Goal: Task Accomplishment & Management: Use online tool/utility

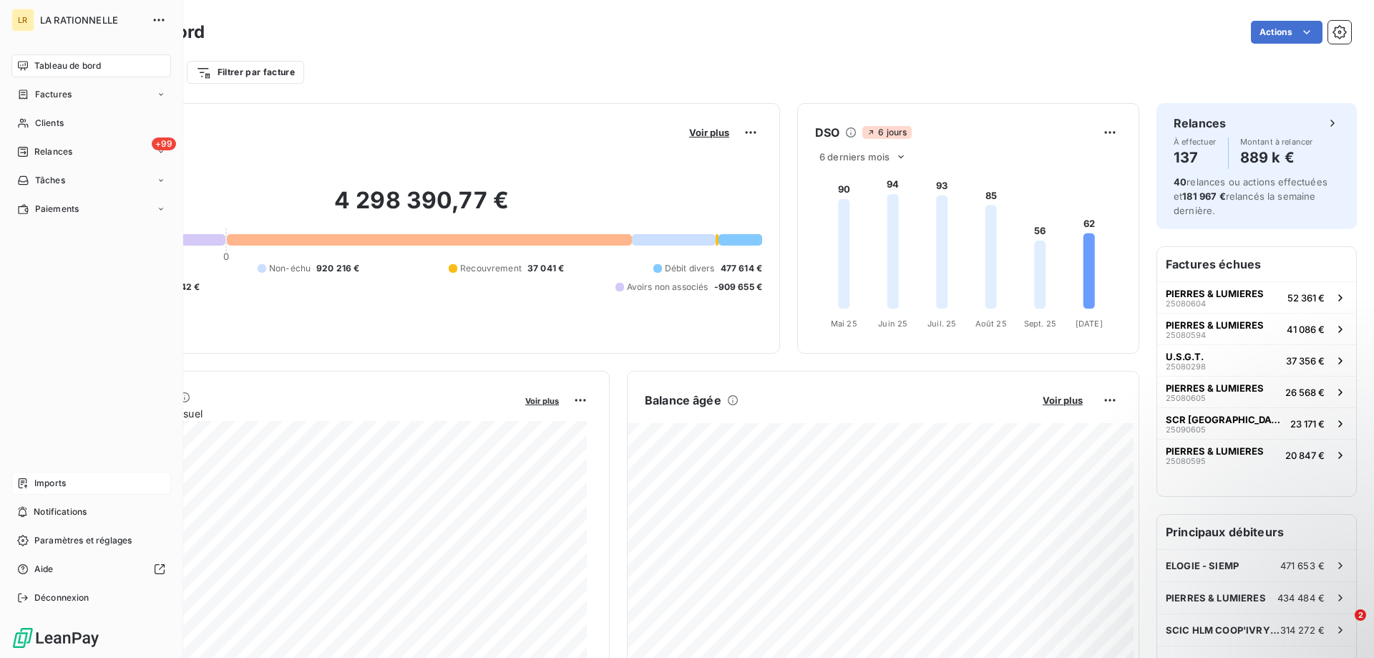
click at [37, 484] on span "Imports" at bounding box center [49, 483] width 31 height 13
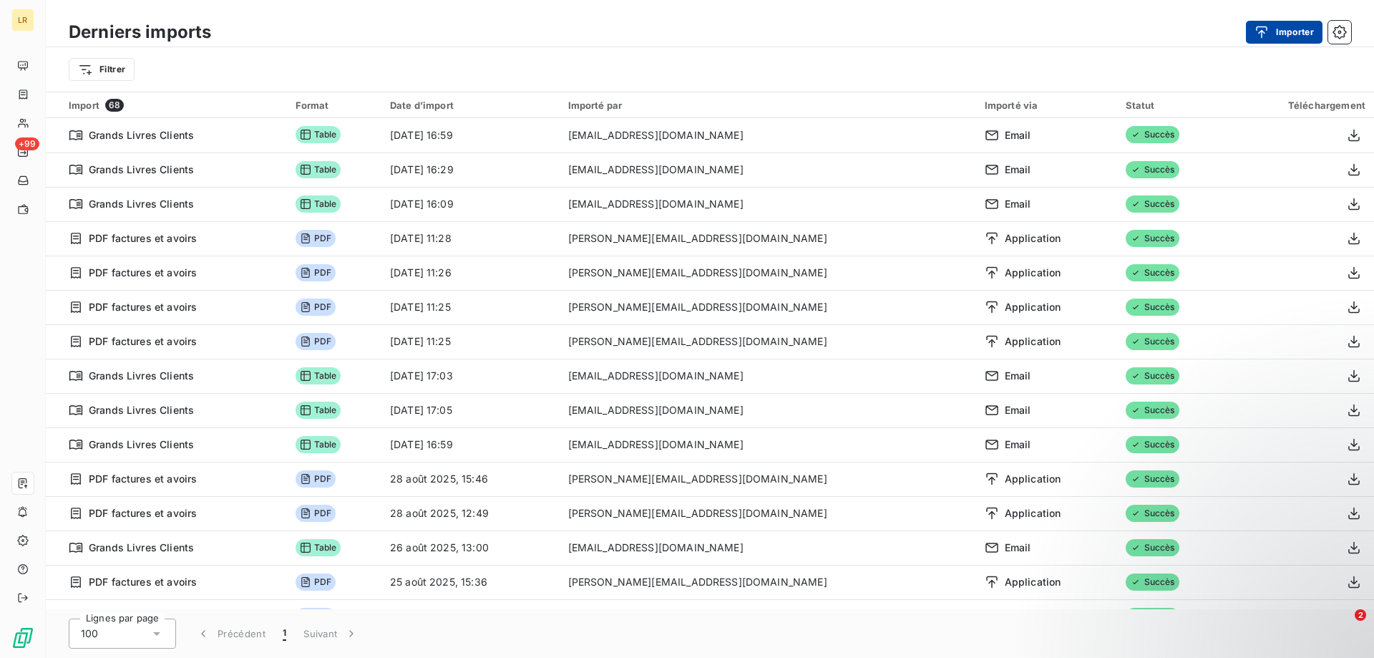
click at [1280, 33] on button "Importer" at bounding box center [1284, 32] width 77 height 23
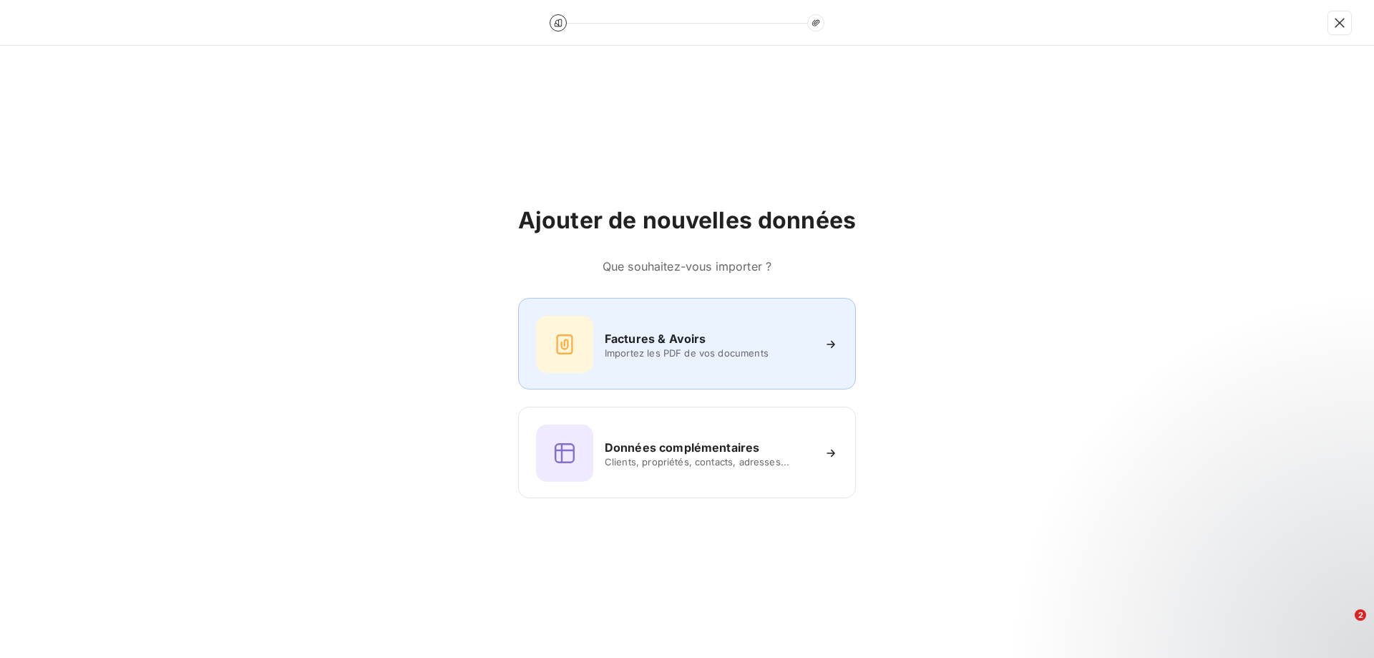
click at [646, 349] on span "Importez les PDF de vos documents" at bounding box center [709, 352] width 208 height 11
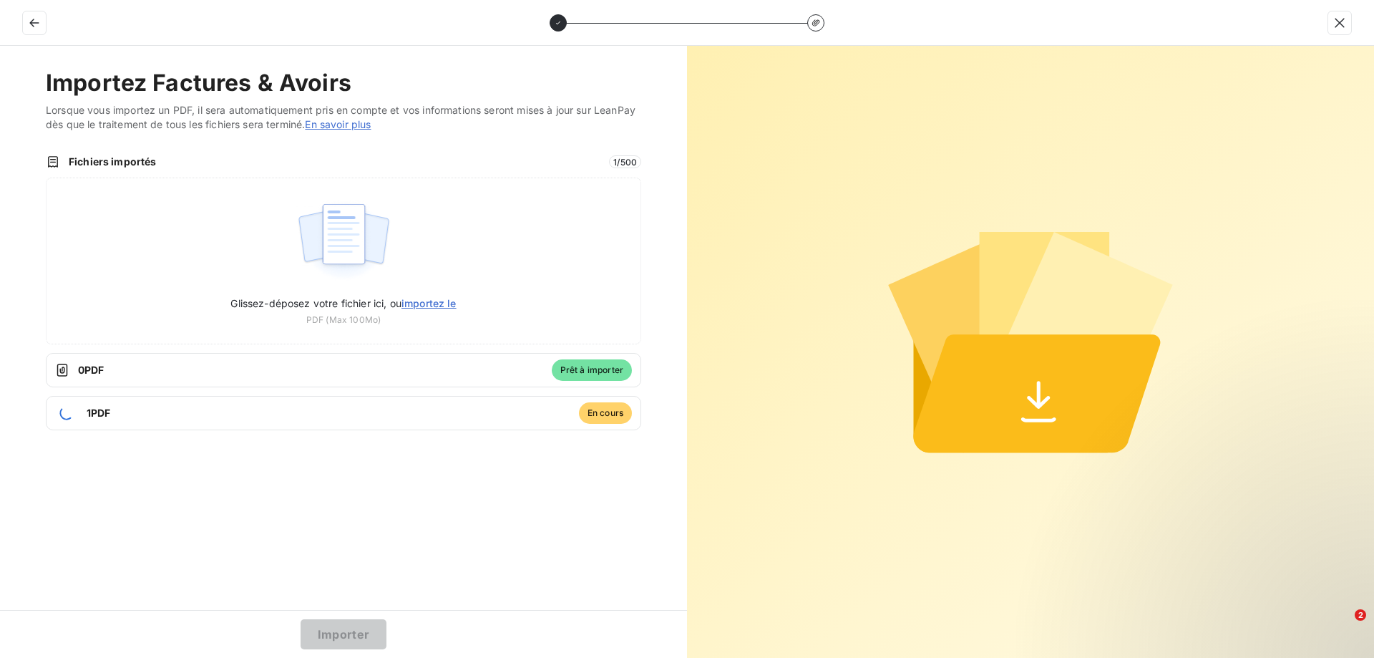
drag, startPoint x: 193, startPoint y: 414, endPoint x: 127, endPoint y: 471, distance: 86.7
click at [127, 471] on div "Importez Factures & Avoirs Lorsque vous importez un PDF, il sera automatiquemen…" at bounding box center [343, 328] width 687 height 564
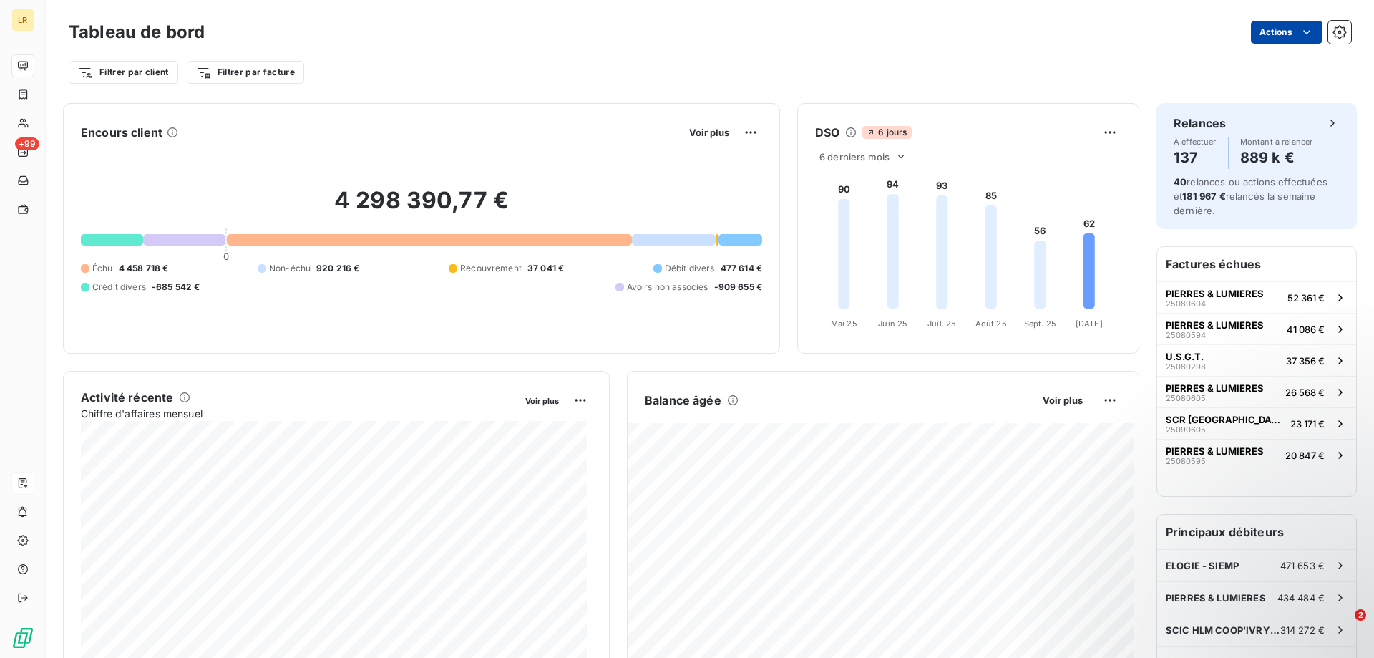
click at [1257, 31] on html "LR +99 Tableau de bord Actions Filtrer par client Filtrer par facture Encours c…" at bounding box center [687, 329] width 1374 height 658
click at [1257, 31] on html "LR +99 Tableau de bord Actions Exporter le tableau de bord Planifier un rapport…" at bounding box center [687, 329] width 1374 height 658
click at [979, 33] on html "LR +99 Tableau de bord Actions Filtrer par client Filtrer par facture Encours c…" at bounding box center [687, 329] width 1374 height 658
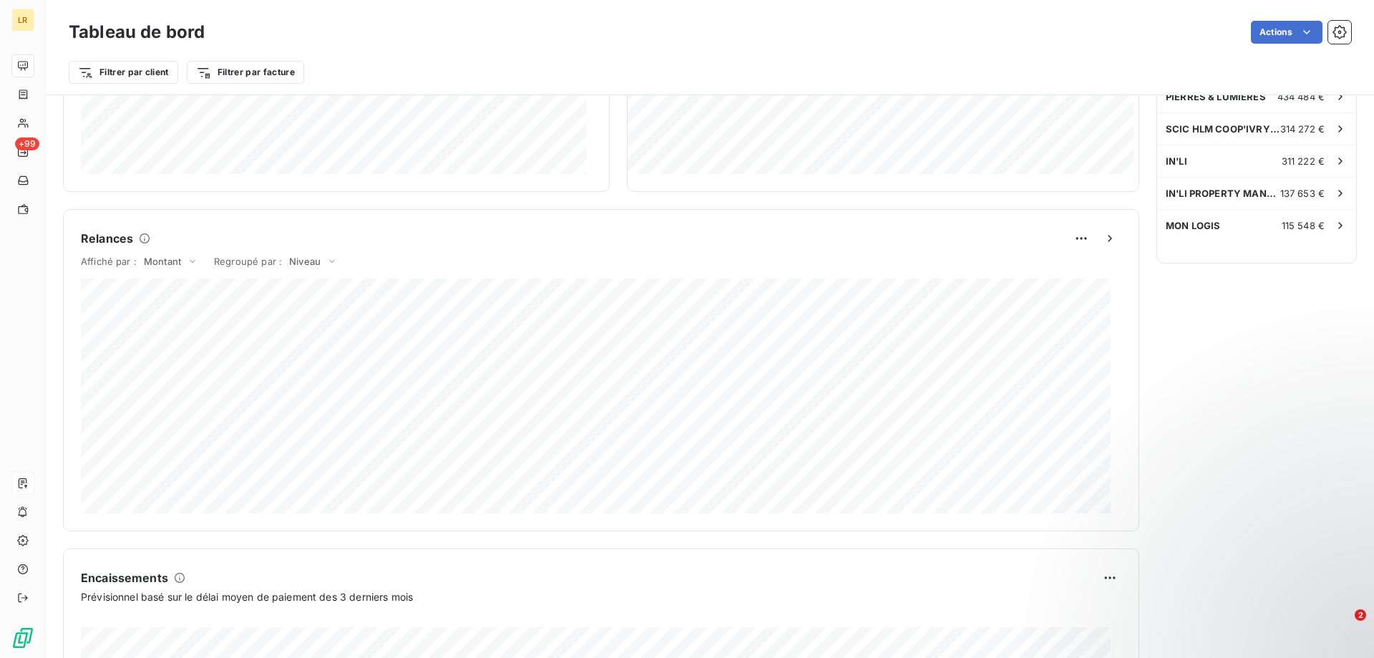
scroll to position [1, 0]
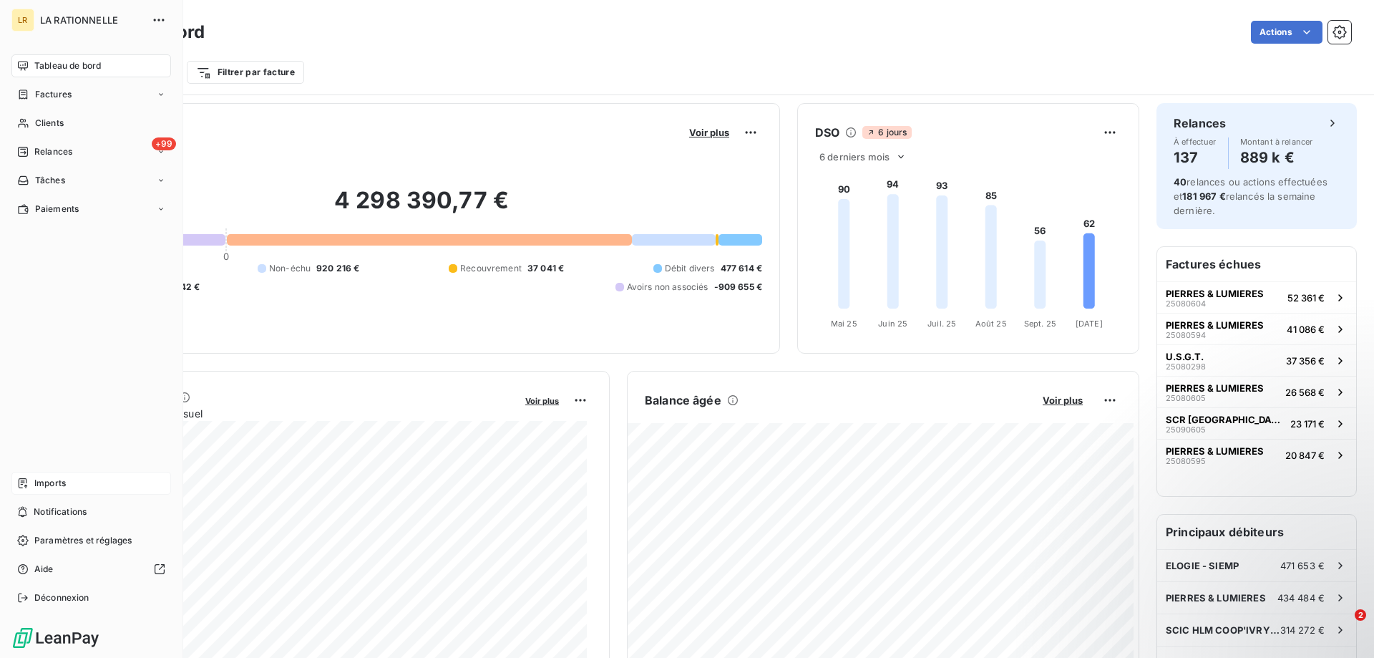
click at [54, 477] on span "Imports" at bounding box center [49, 483] width 31 height 13
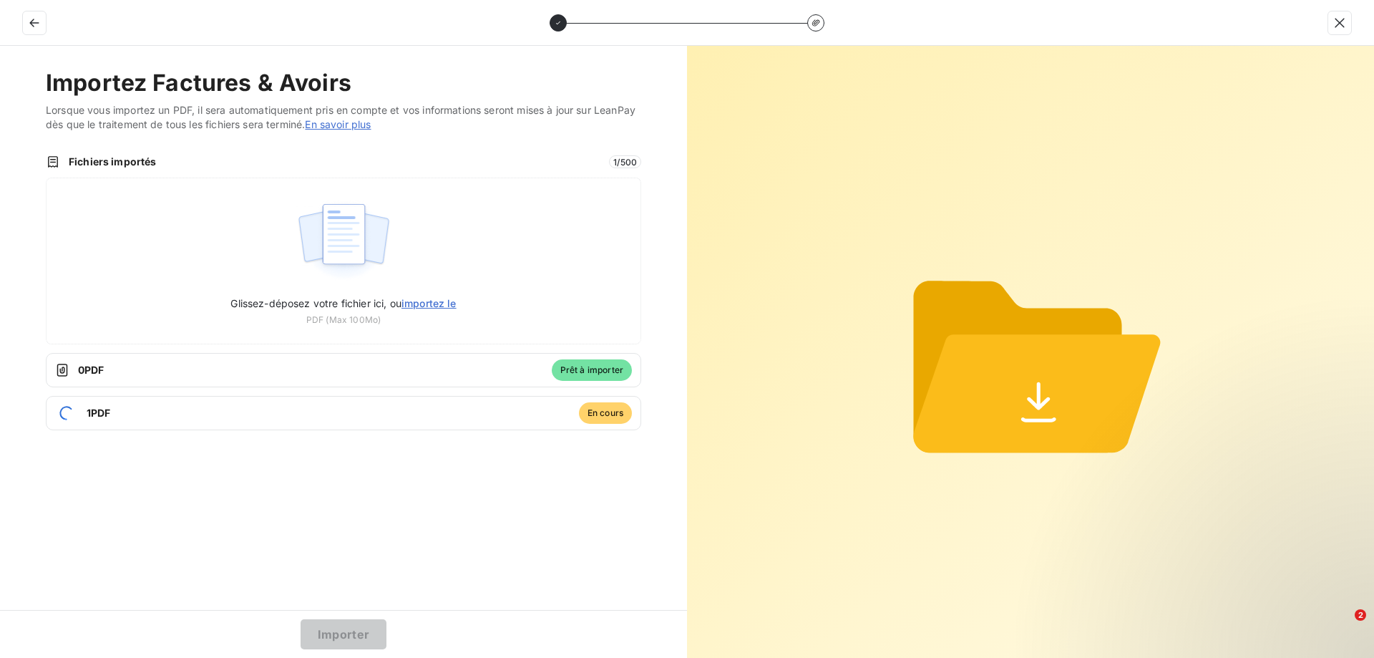
click at [358, 419] on span "1 PDF" at bounding box center [329, 413] width 484 height 14
click at [350, 630] on button "Importer" at bounding box center [344, 634] width 87 height 30
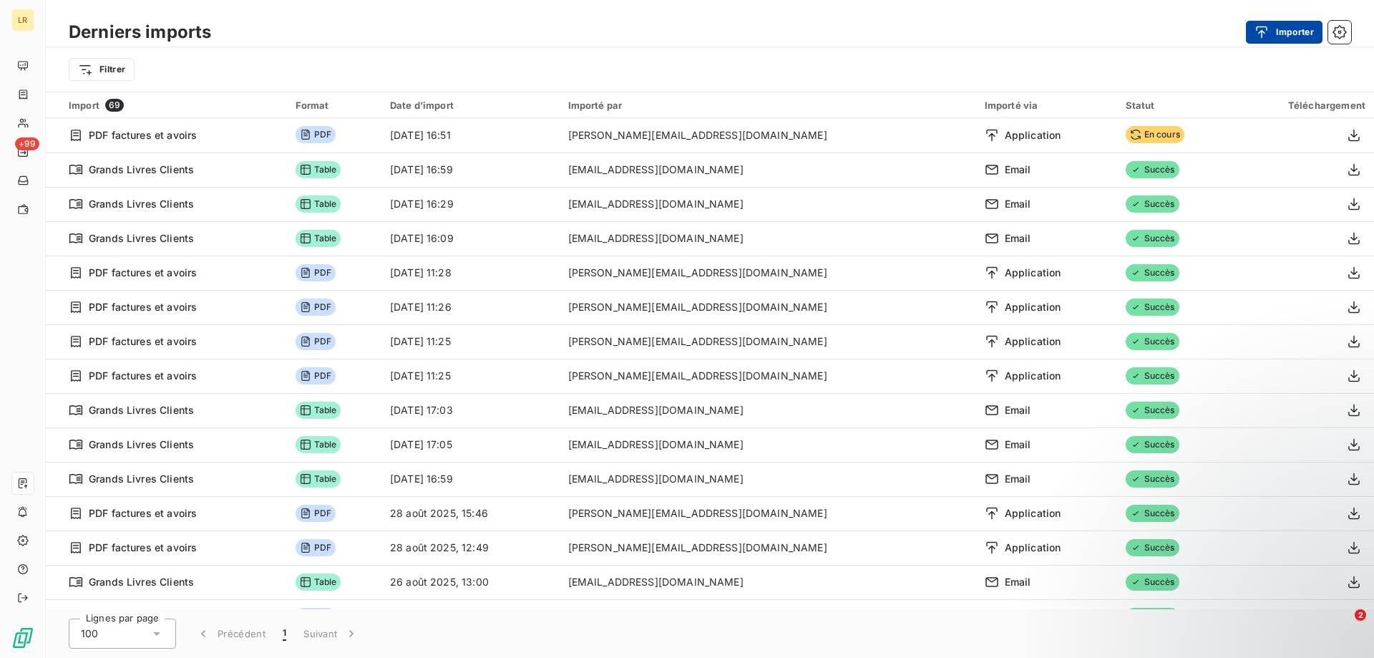
click at [1285, 29] on button "Importer" at bounding box center [1284, 32] width 77 height 23
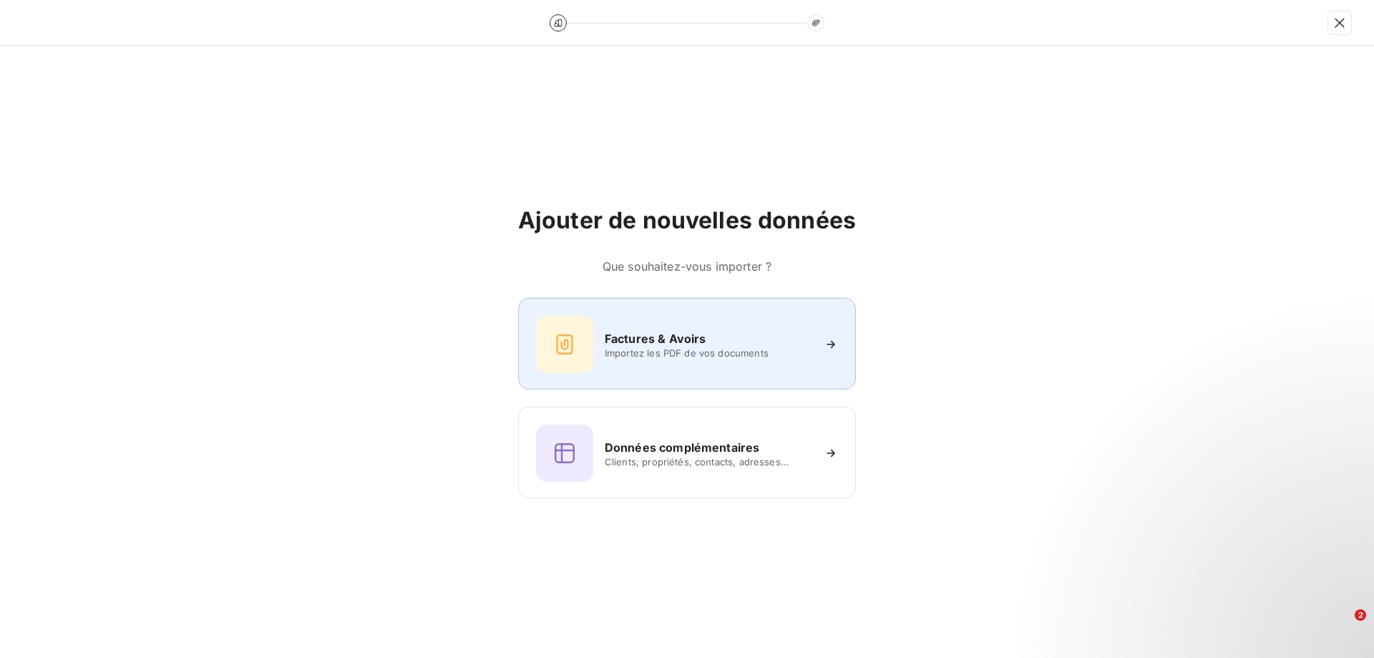
click at [738, 348] on span "Importez les PDF de vos documents" at bounding box center [709, 352] width 208 height 11
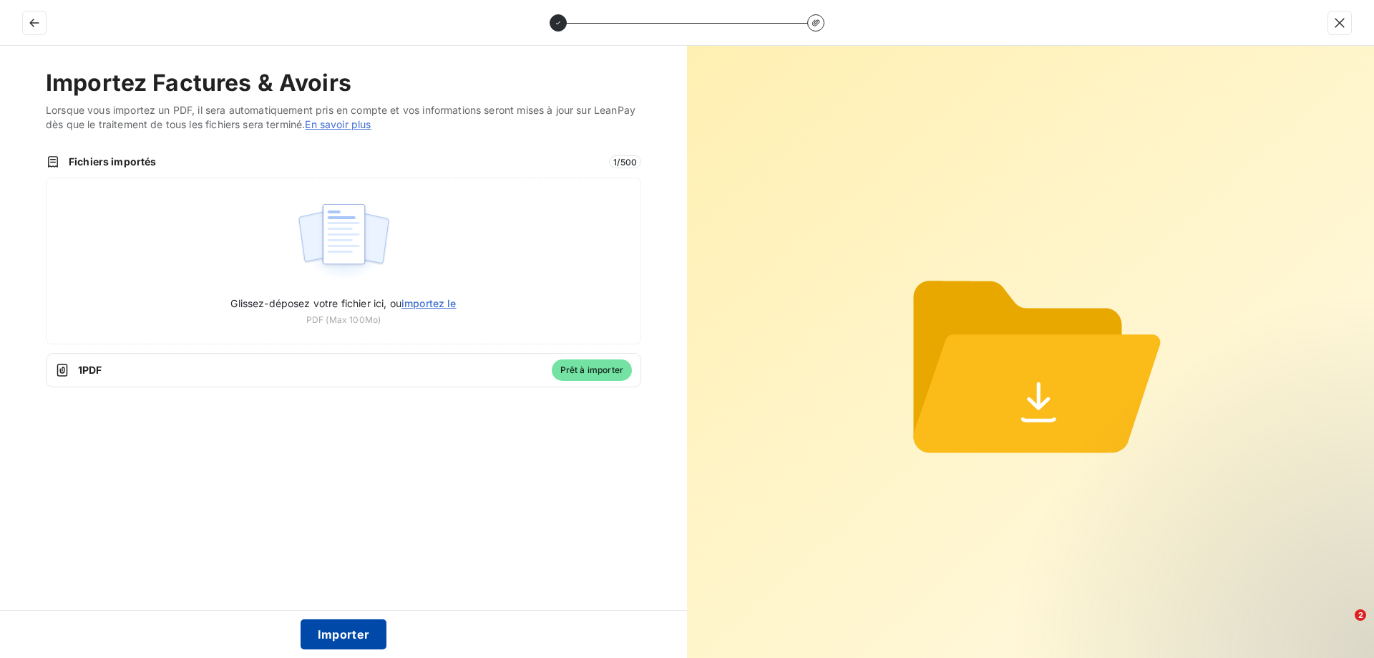
click at [354, 633] on button "Importer" at bounding box center [344, 634] width 87 height 30
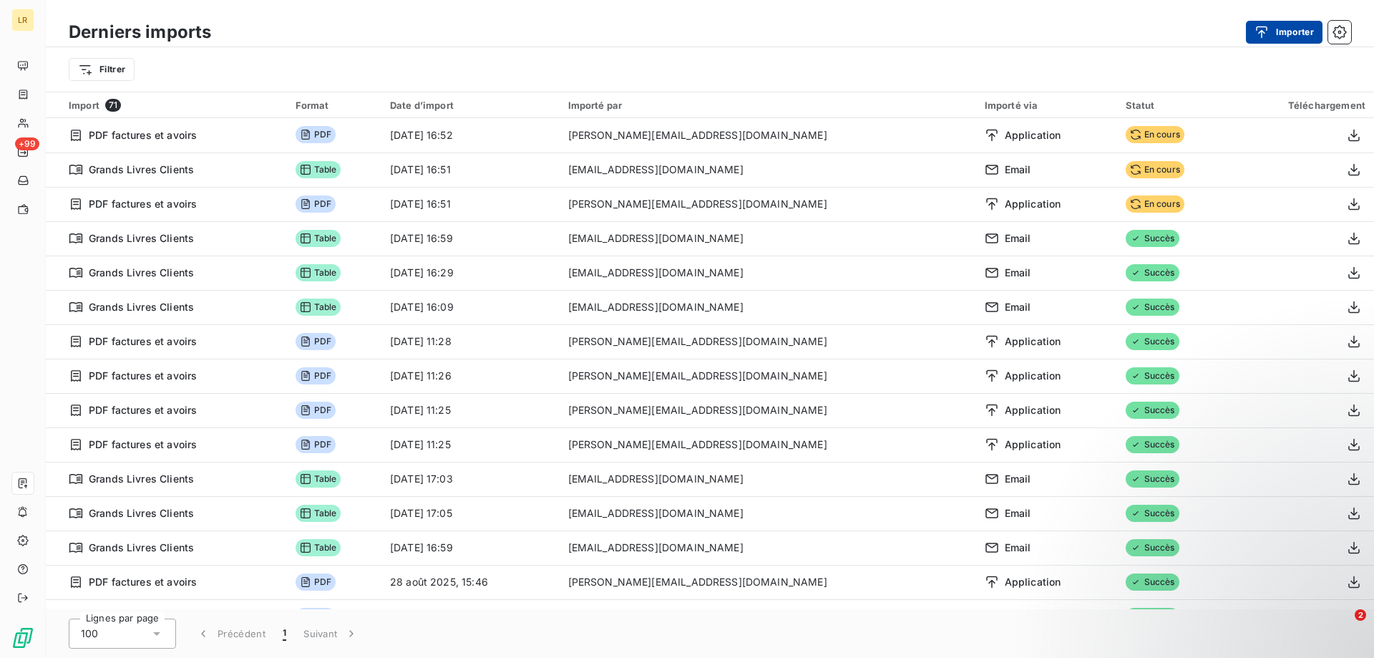
click at [1280, 29] on button "Importer" at bounding box center [1284, 32] width 77 height 23
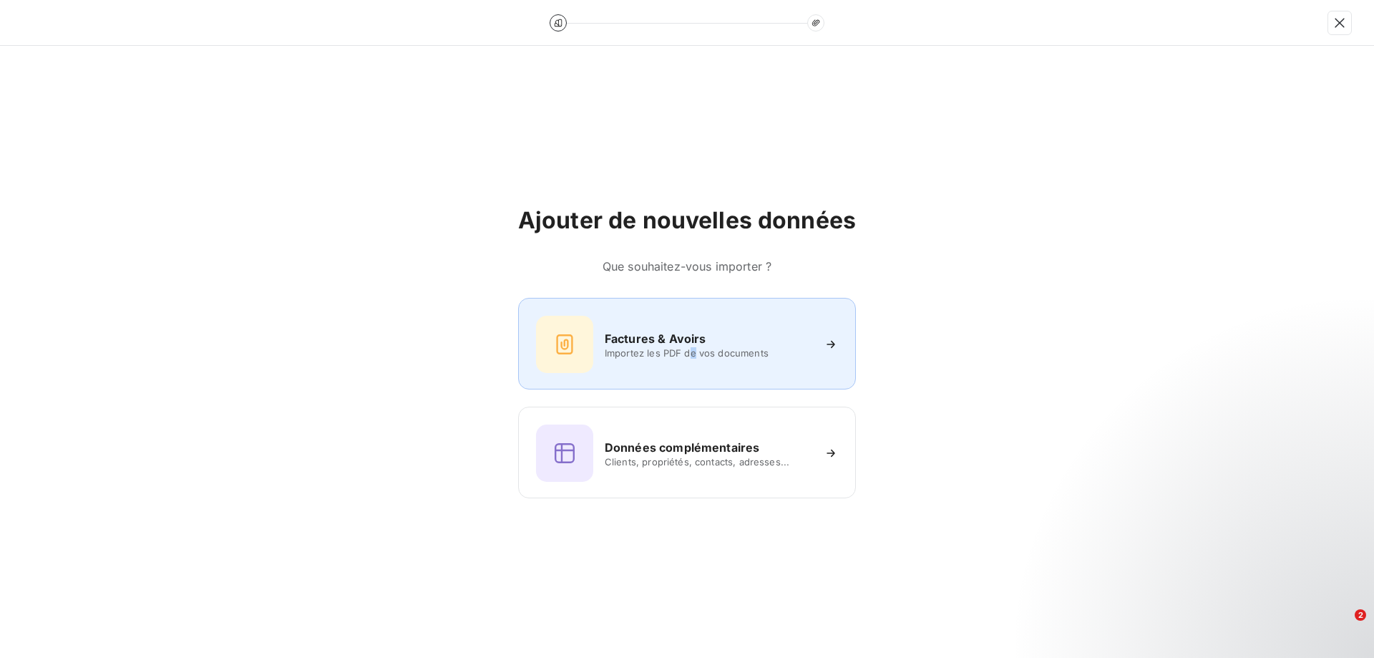
click at [694, 351] on span "Importez les PDF de vos documents" at bounding box center [709, 352] width 208 height 11
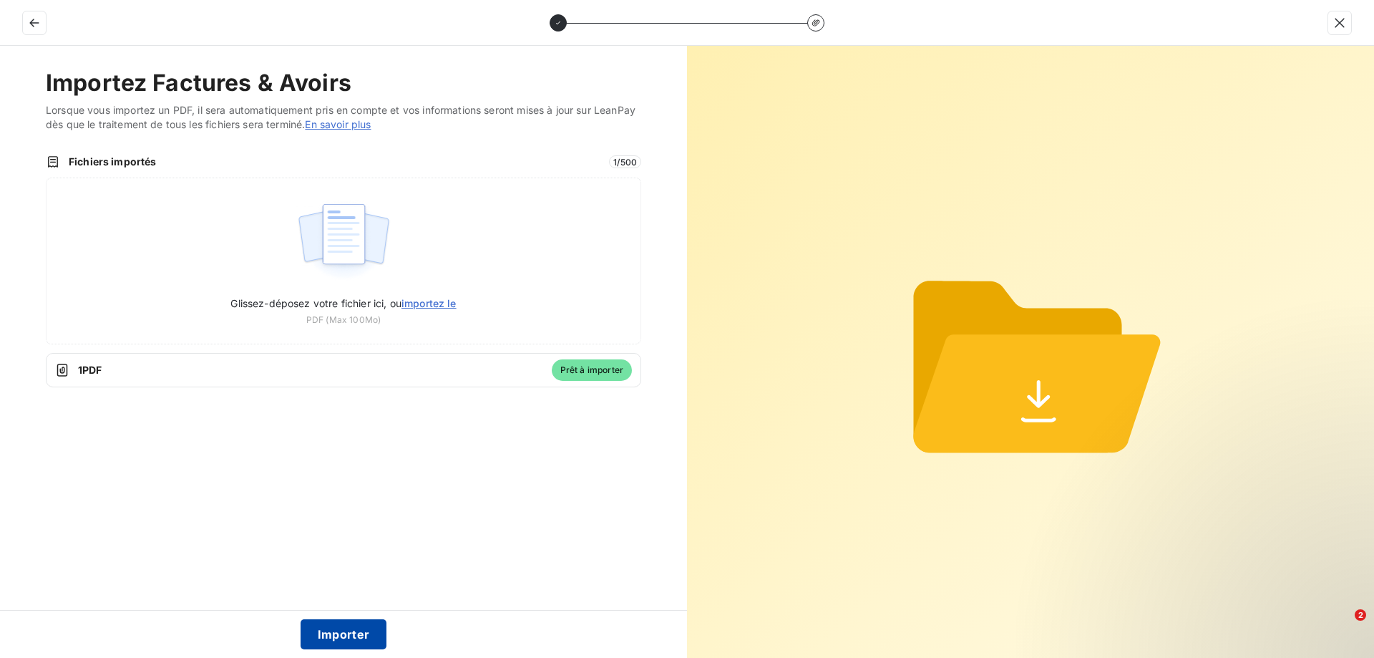
click at [321, 634] on button "Importer" at bounding box center [344, 634] width 87 height 30
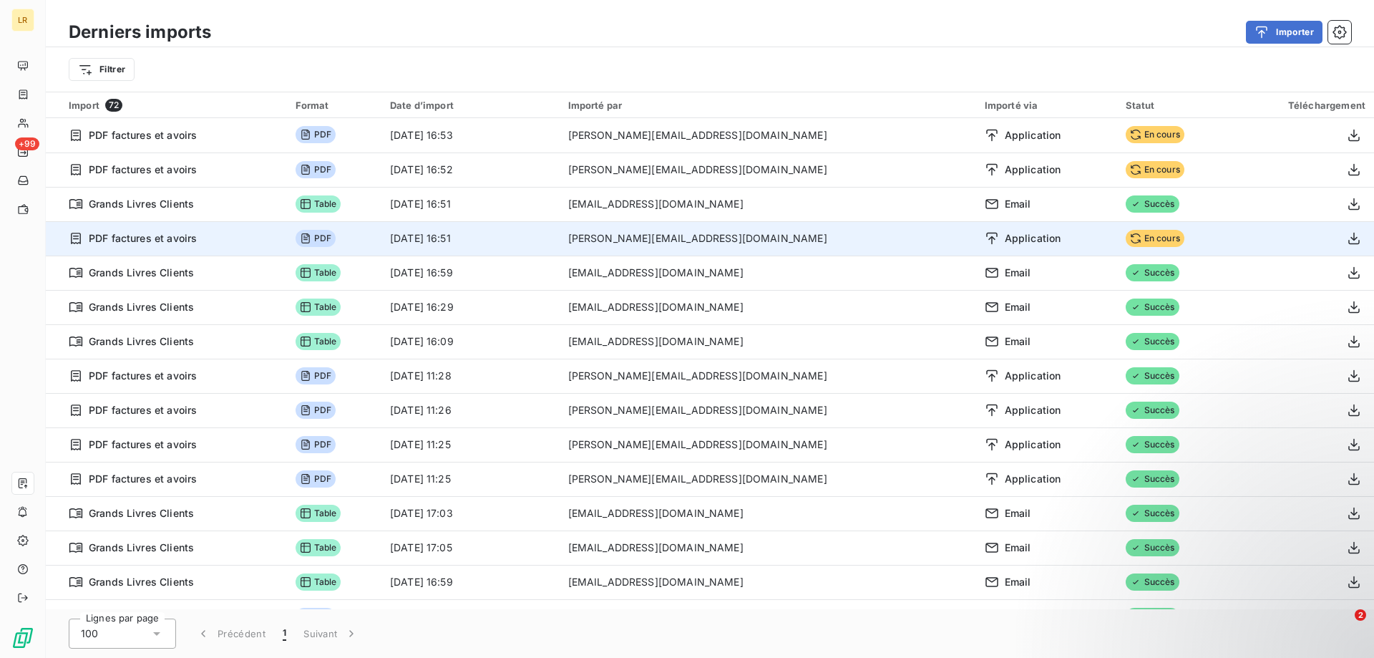
click at [336, 239] on span "PDF" at bounding box center [316, 238] width 40 height 17
click at [1350, 237] on icon "button" at bounding box center [1354, 238] width 14 height 14
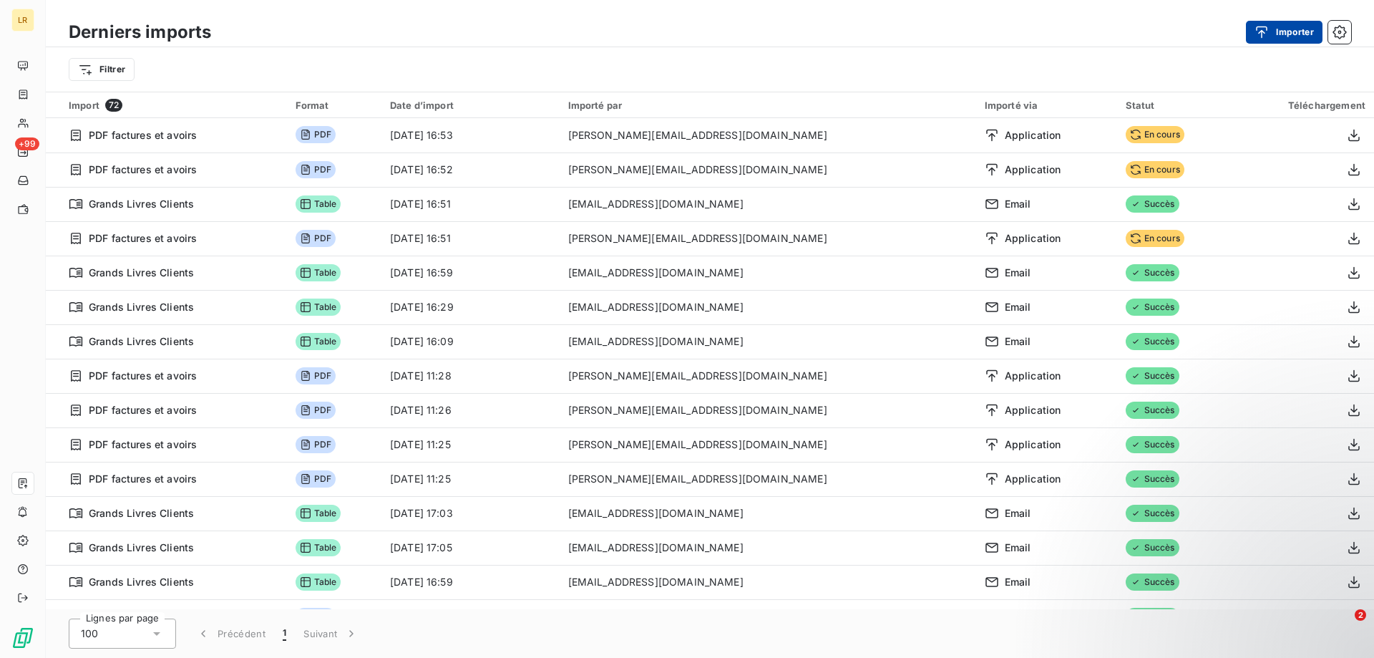
click at [1288, 29] on button "Importer" at bounding box center [1284, 32] width 77 height 23
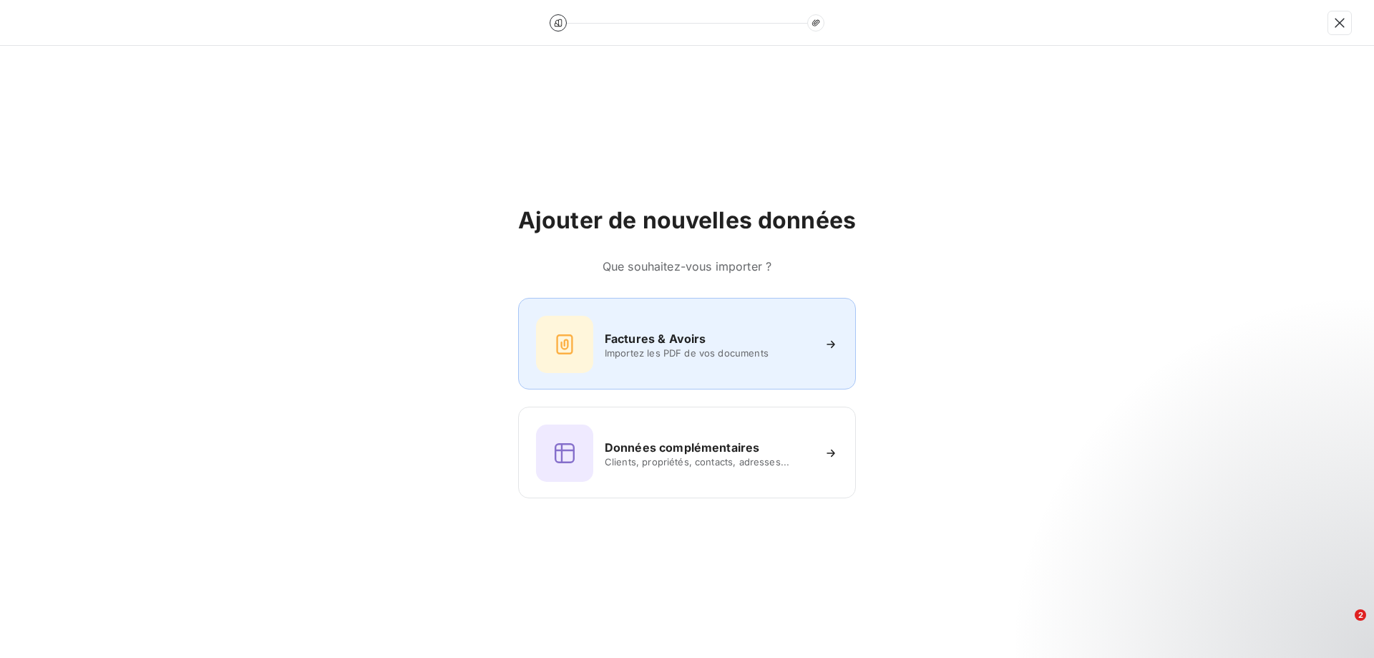
click at [693, 339] on h6 "Factures & Avoirs" at bounding box center [656, 338] width 102 height 17
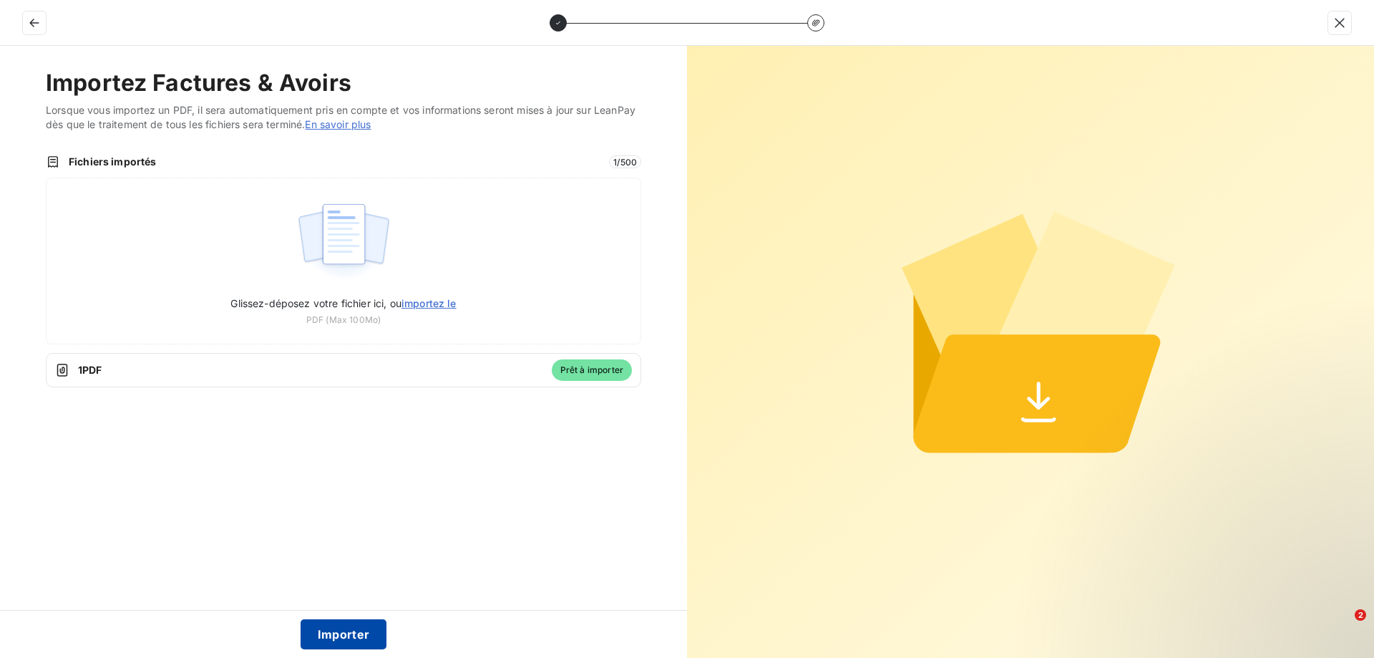
click at [354, 633] on button "Importer" at bounding box center [344, 634] width 87 height 30
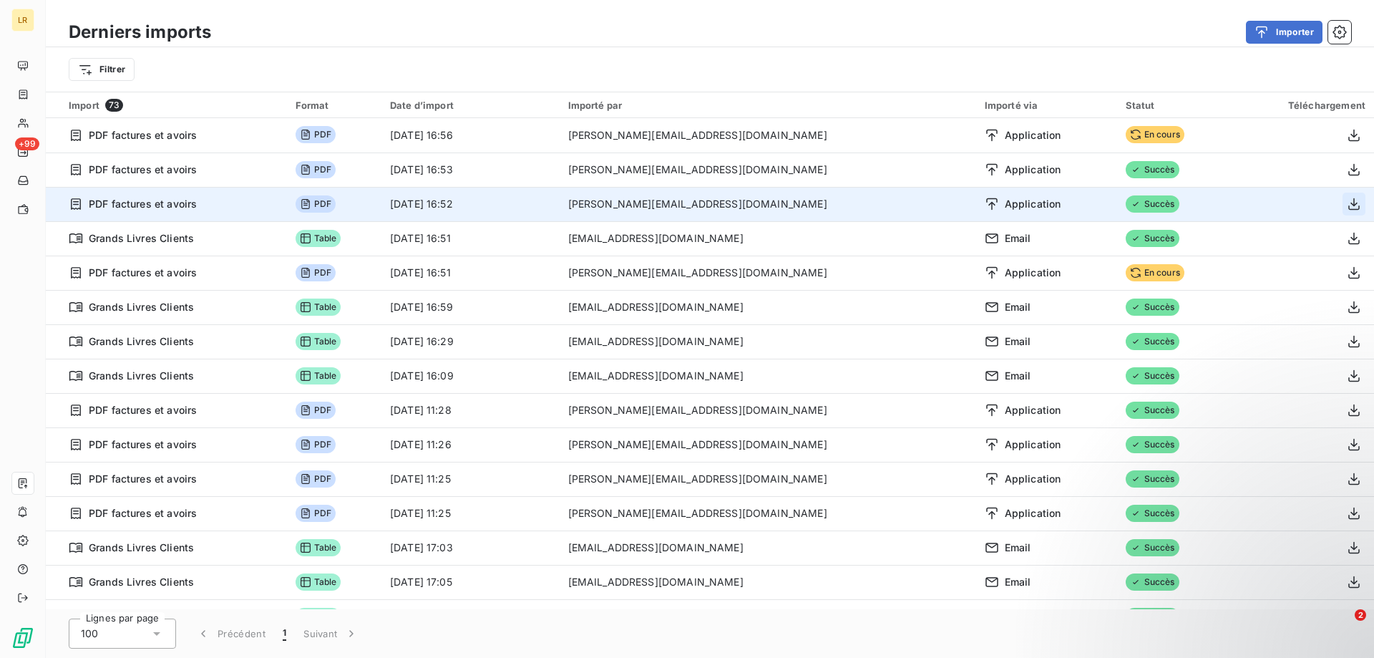
click at [1349, 201] on icon "button" at bounding box center [1354, 204] width 14 height 14
click at [1348, 203] on icon "button" at bounding box center [1353, 204] width 11 height 12
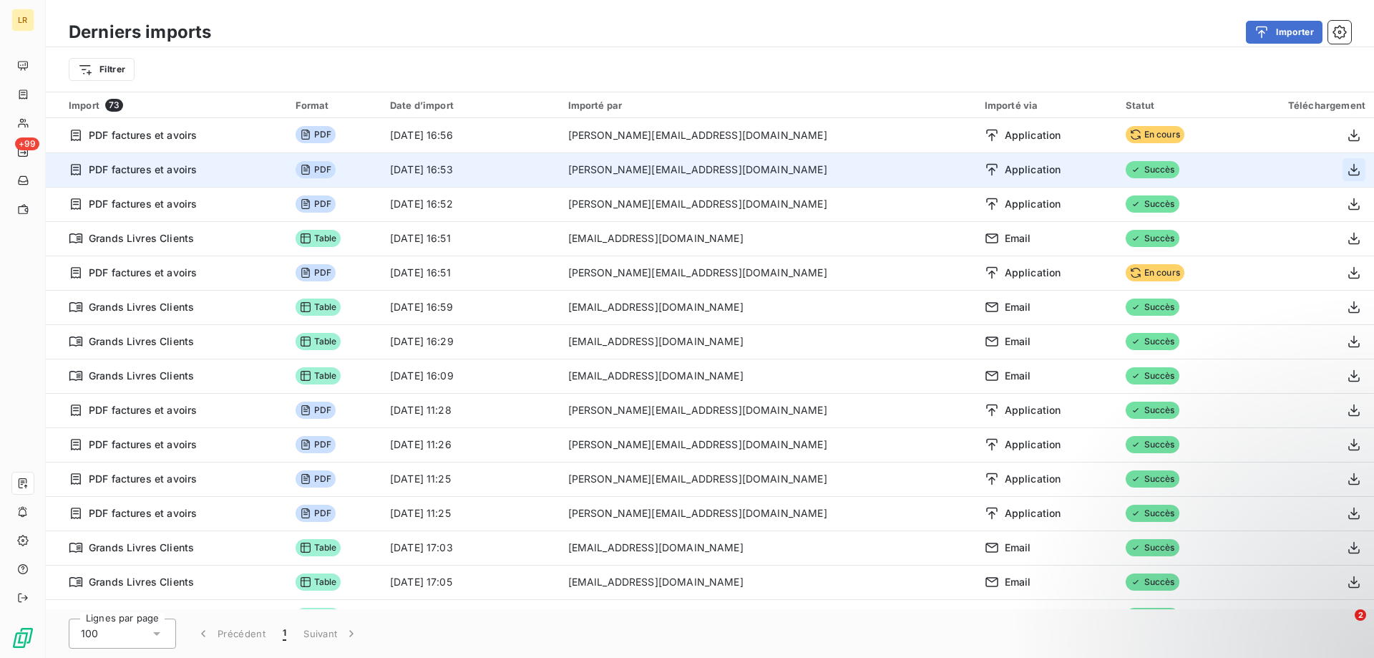
click at [1348, 170] on icon "button" at bounding box center [1353, 170] width 11 height 12
